Goal: Transaction & Acquisition: Purchase product/service

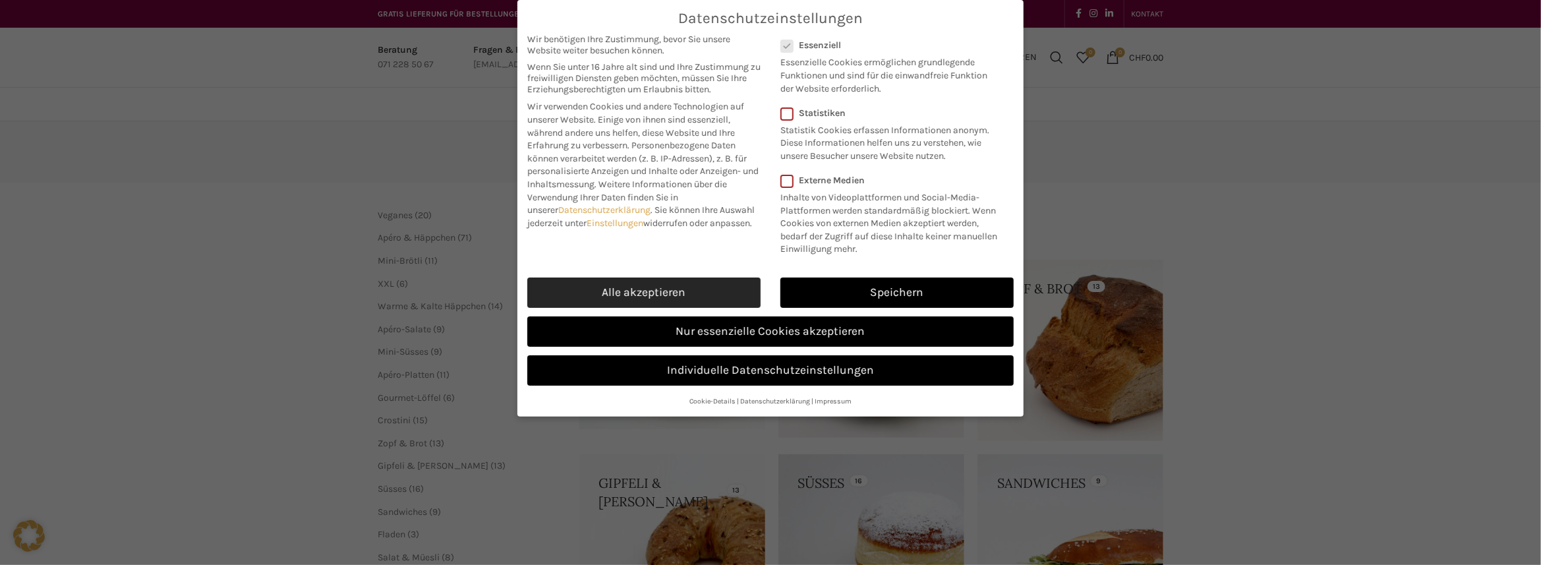
click at [719, 306] on link "Alle akzeptieren" at bounding box center [643, 293] width 233 height 30
checkbox input "true"
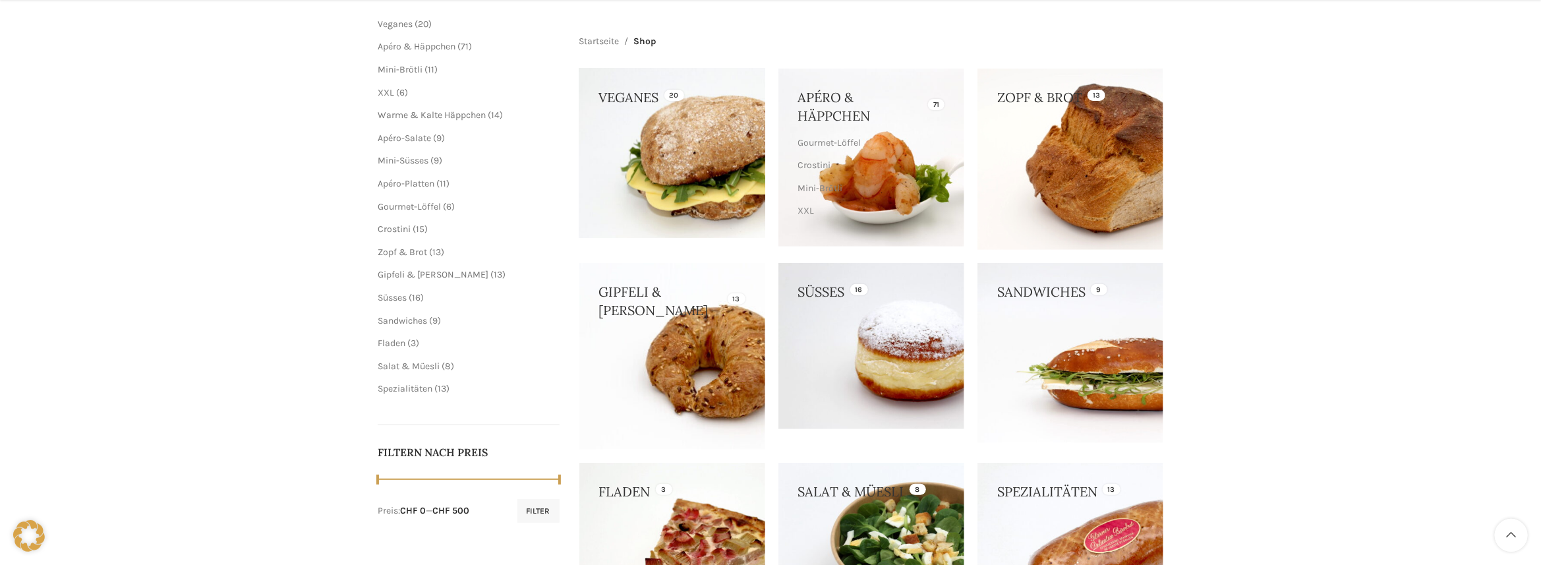
scroll to position [198, 0]
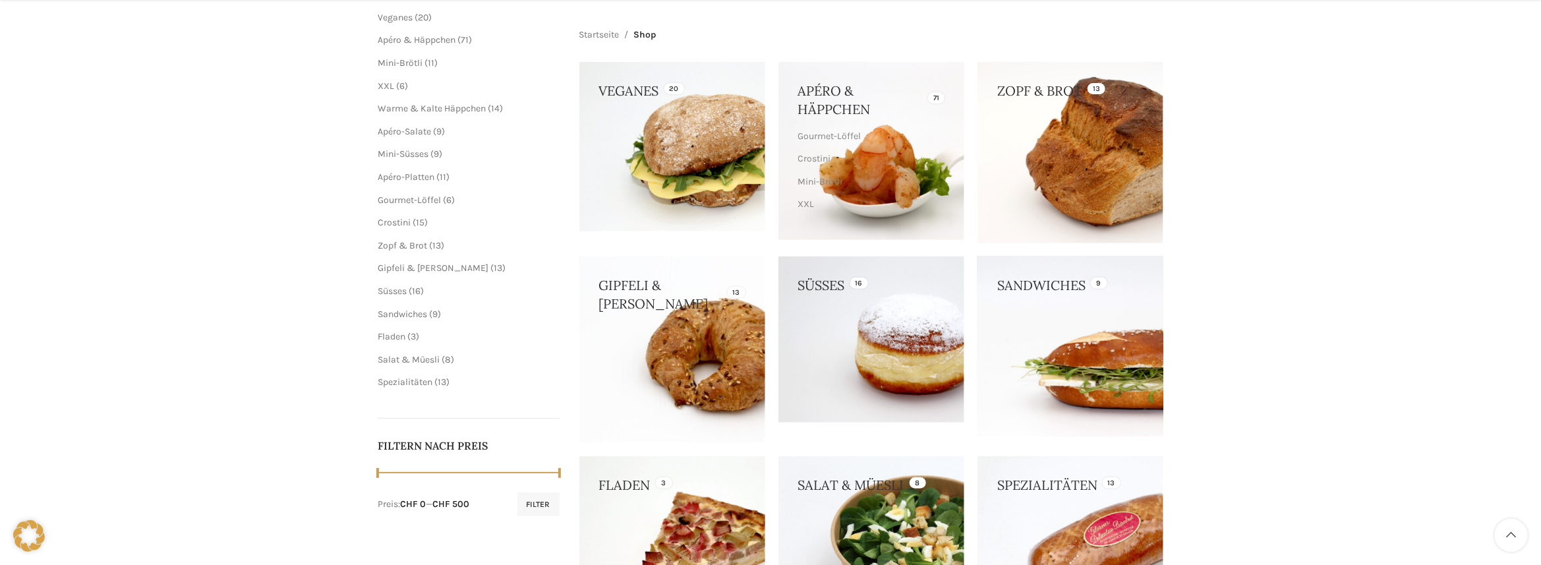
click at [1034, 326] on link at bounding box center [1071, 345] width 186 height 179
